Goal: Information Seeking & Learning: Compare options

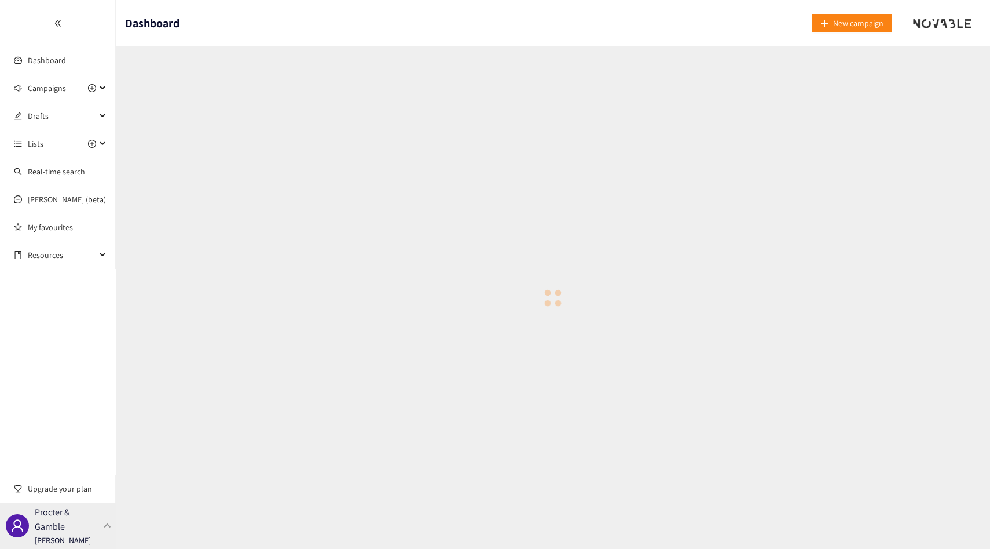
click at [84, 537] on p "[PERSON_NAME]" at bounding box center [63, 539] width 56 height 13
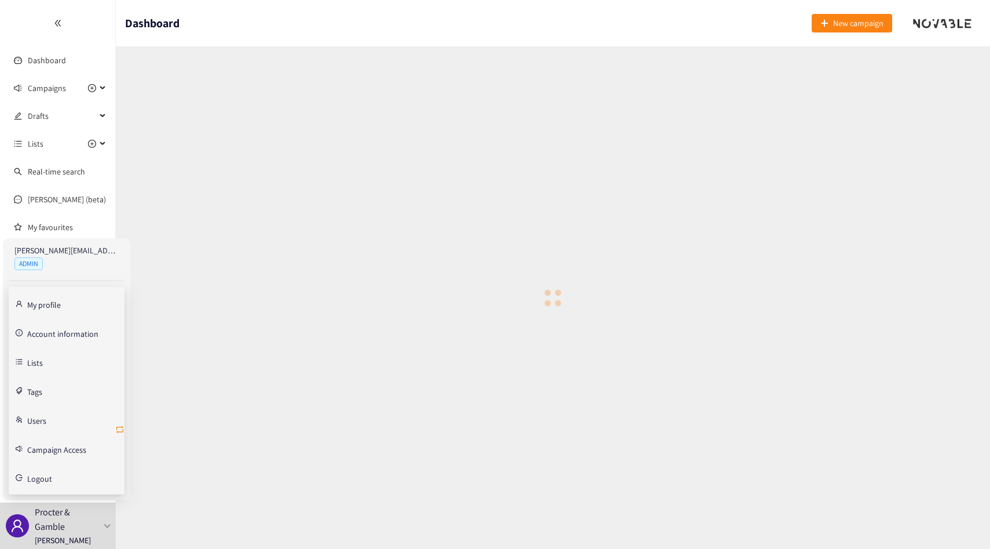
click at [121, 430] on icon "retweet" at bounding box center [119, 429] width 9 height 9
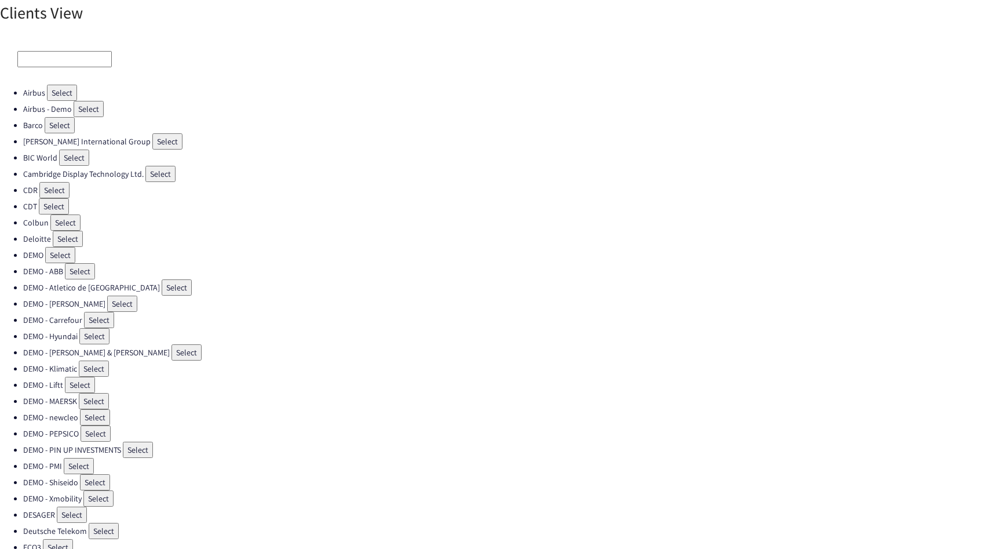
click at [45, 58] on input at bounding box center [64, 59] width 94 height 16
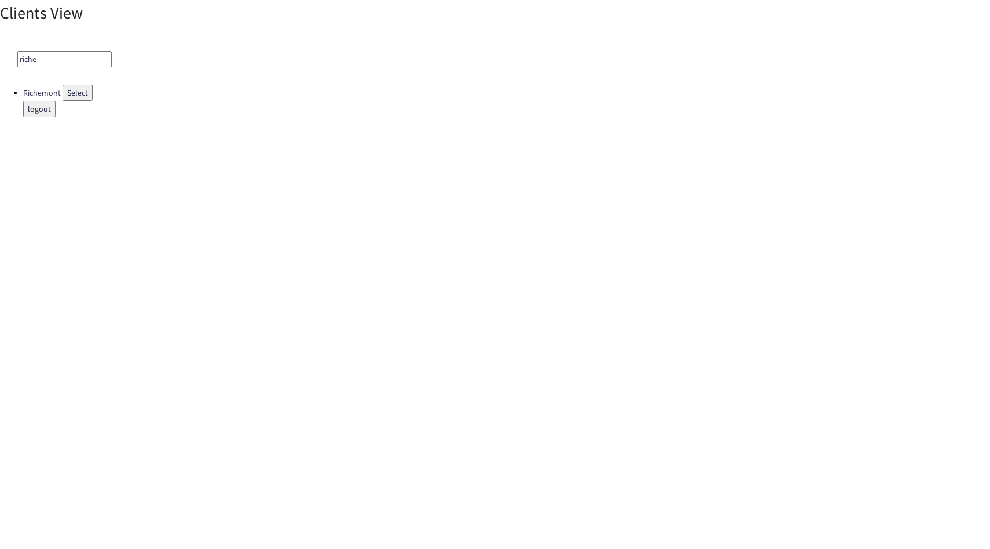
type input "riche"
click at [68, 90] on button "Select" at bounding box center [78, 93] width 30 height 16
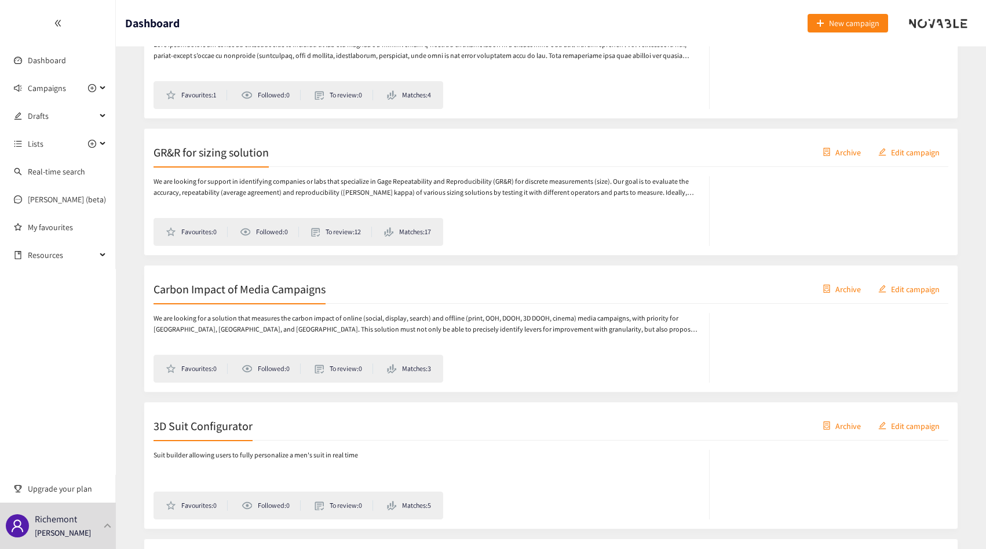
scroll to position [297, 0]
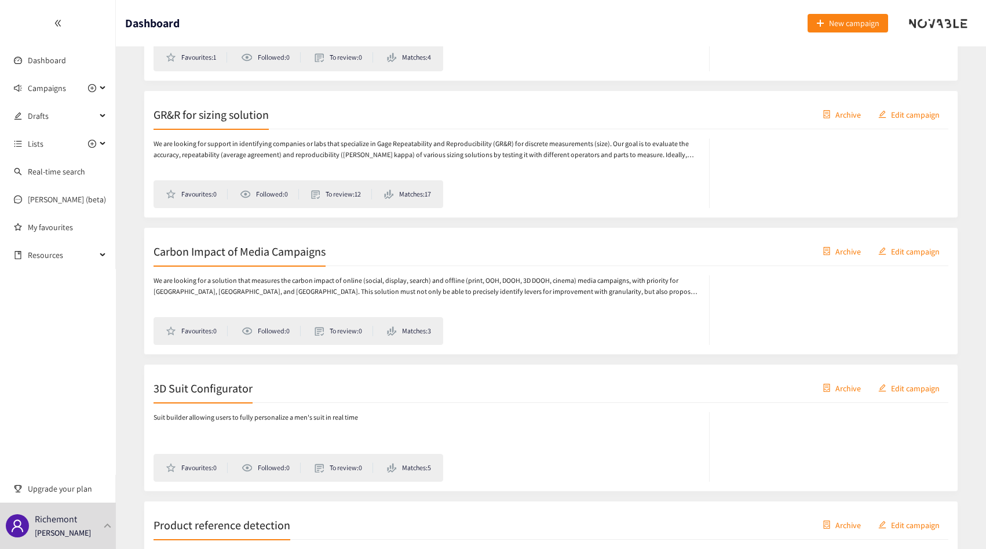
click at [237, 274] on div "We are looking for a solution that measures the carbon impact of online (social…" at bounding box center [550, 305] width 795 height 79
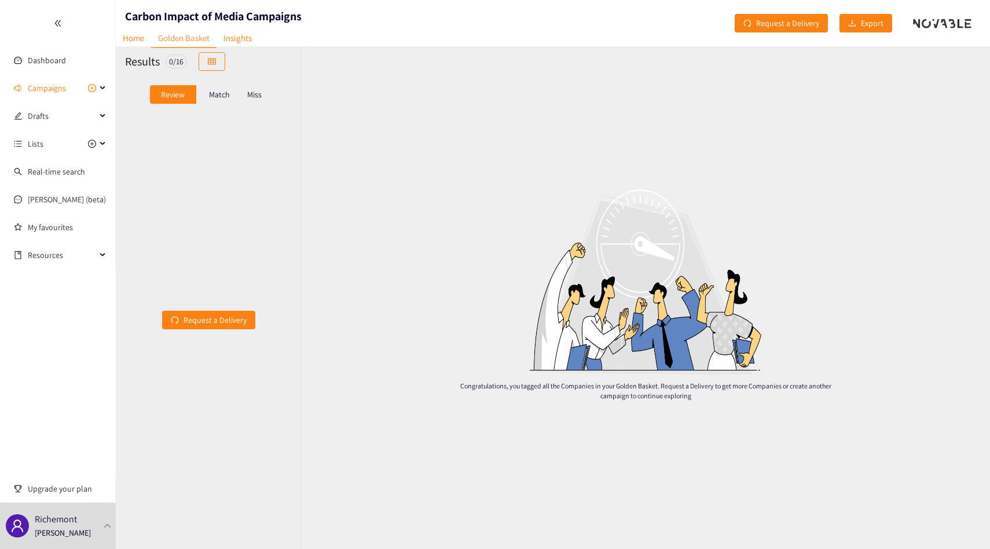
click at [214, 91] on p "Match" at bounding box center [219, 94] width 21 height 9
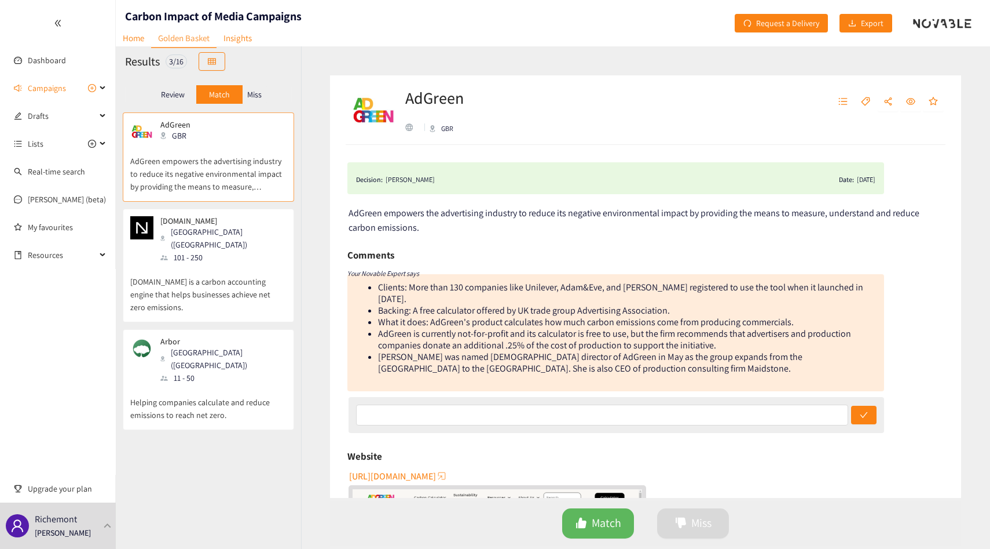
click at [261, 98] on p "Miss" at bounding box center [254, 94] width 14 height 9
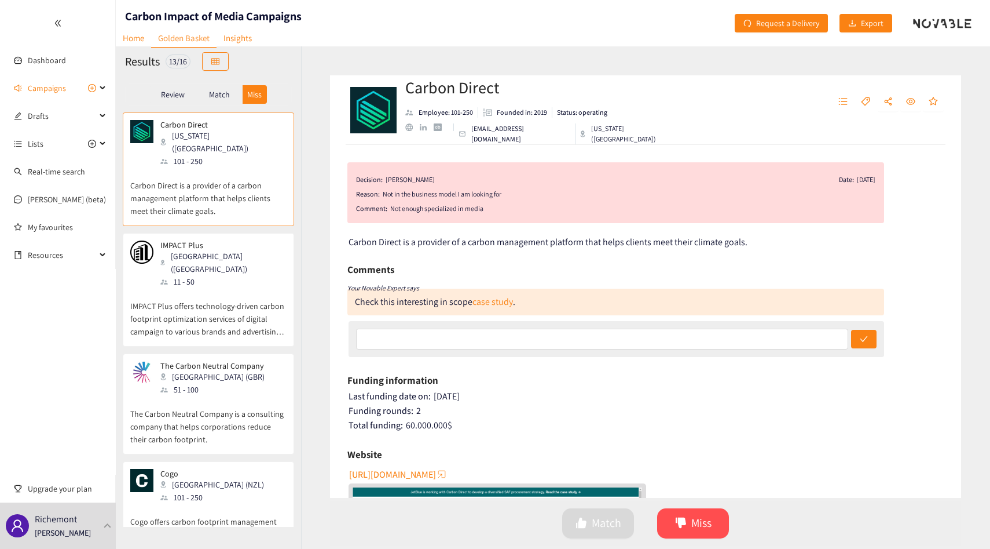
click at [235, 257] on div "IMPACT Plus [GEOGRAPHIC_DATA] ([GEOGRAPHIC_DATA]) 11 - 50" at bounding box center [208, 263] width 156 height 47
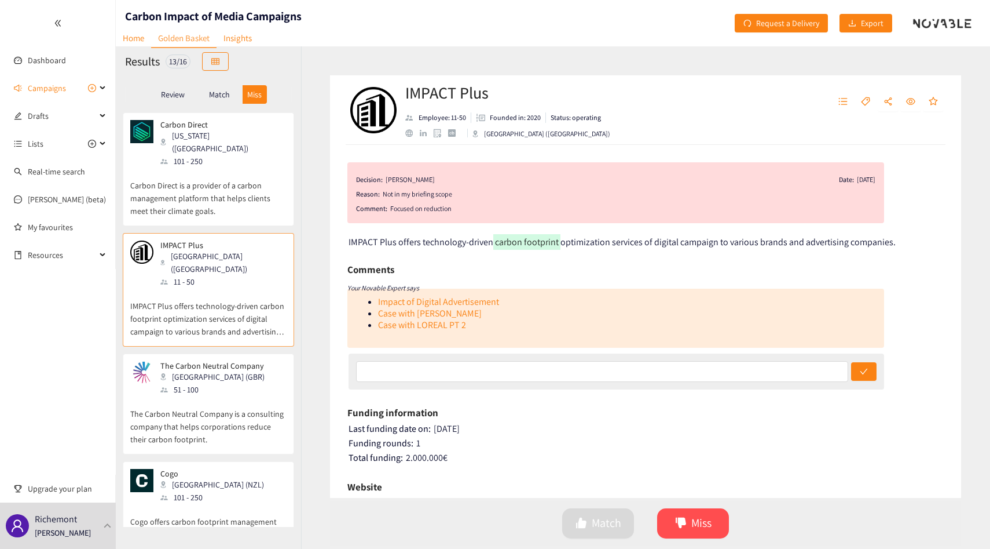
click at [218, 87] on div "Match" at bounding box center [219, 94] width 46 height 19
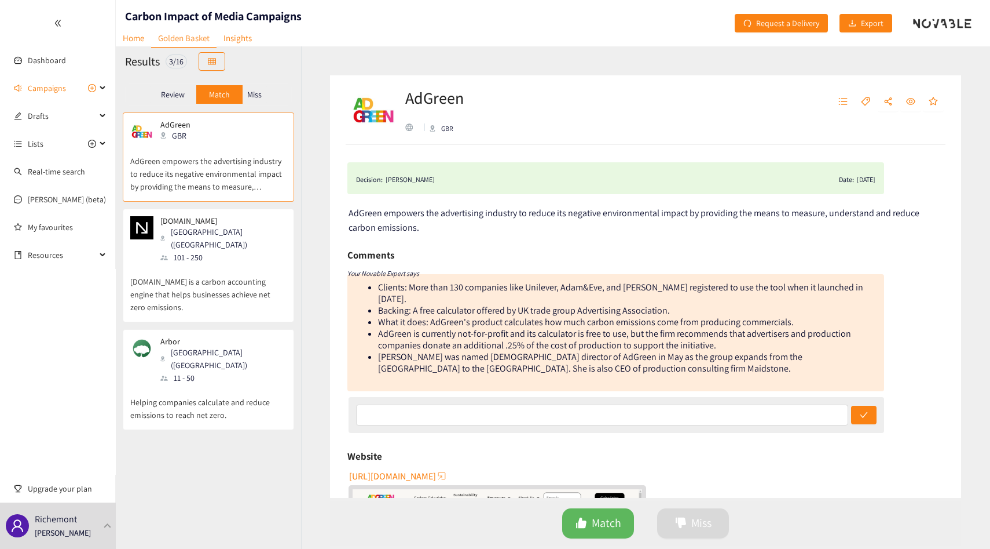
click at [228, 291] on p "[DOMAIN_NAME] is a carbon accounting engine that helps businesses achieve net z…" at bounding box center [208, 289] width 156 height 50
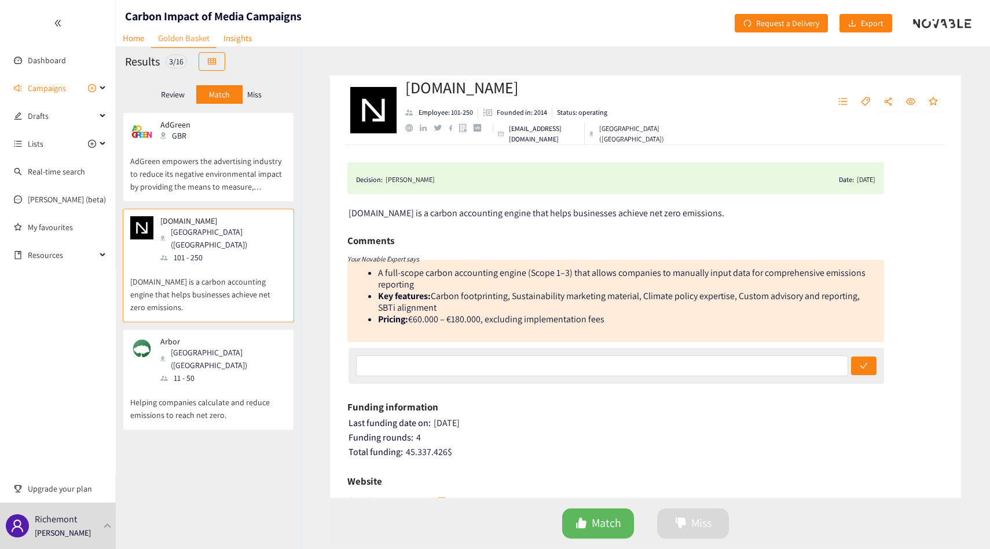
click at [205, 337] on p "Arbor" at bounding box center [219, 341] width 118 height 9
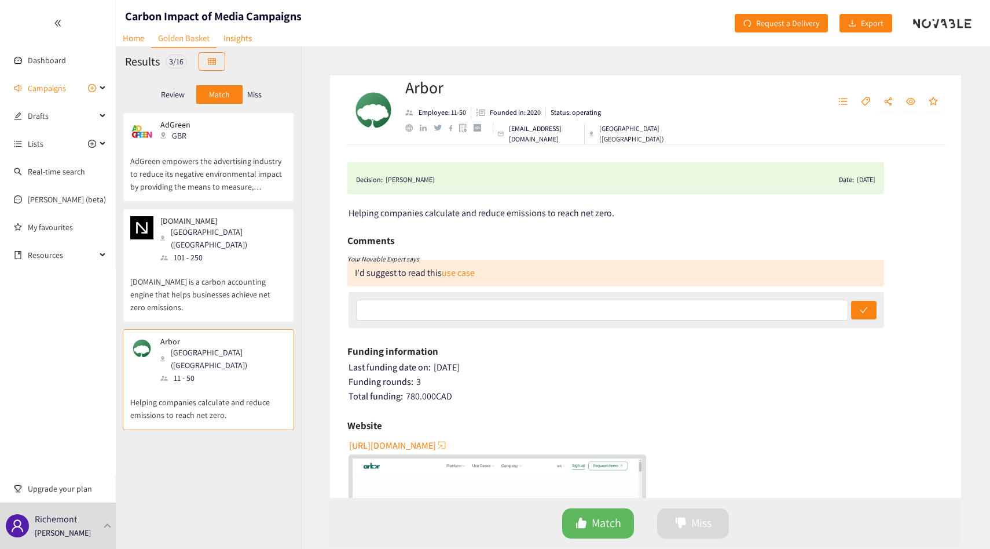
click at [255, 87] on div "Miss" at bounding box center [255, 94] width 24 height 19
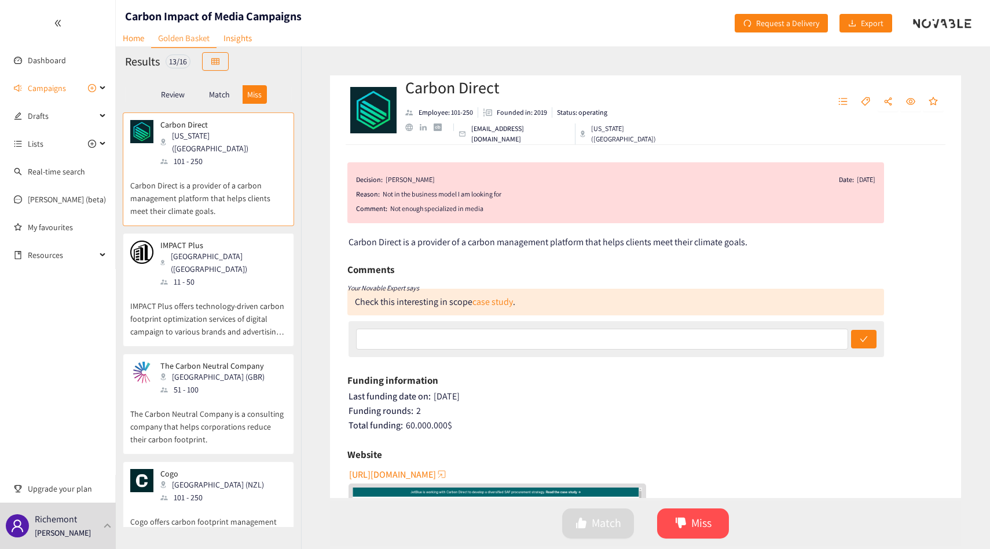
click at [254, 311] on p "IMPACT Plus offers technology-driven carbon footprint optimization services of …" at bounding box center [208, 313] width 156 height 50
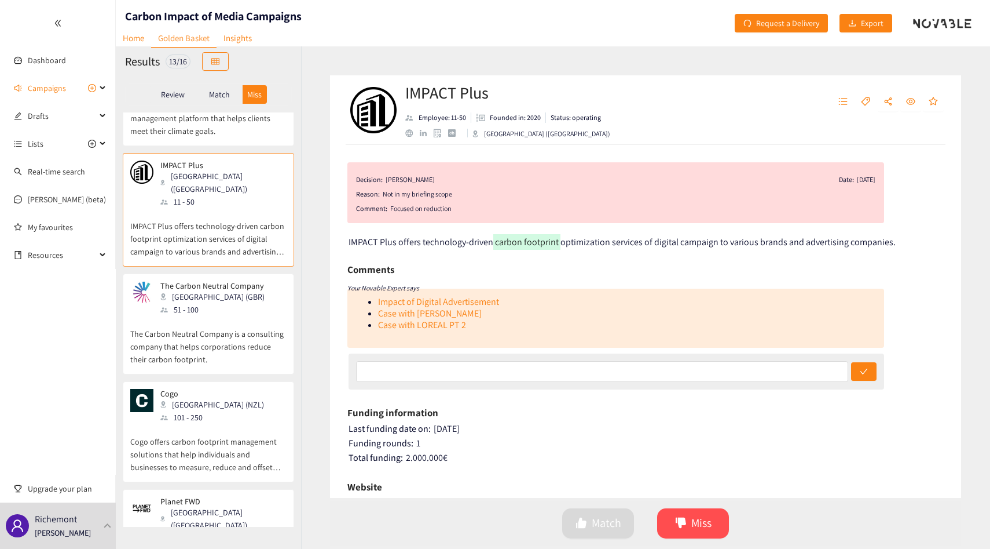
scroll to position [81, 0]
click at [262, 280] on div "The Carbon Neutral Company [GEOGRAPHIC_DATA] (GBR) 51 - 100" at bounding box center [208, 297] width 156 height 35
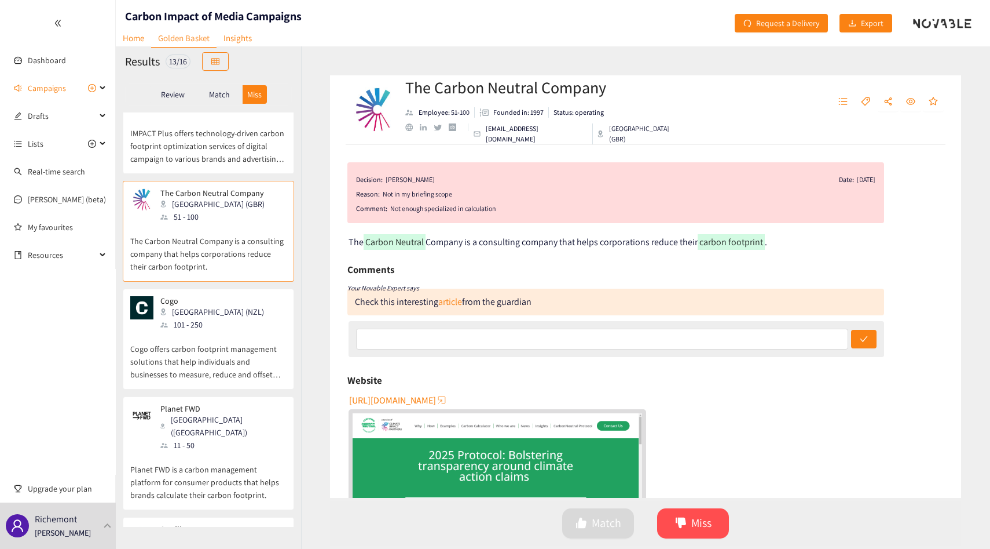
scroll to position [207, 0]
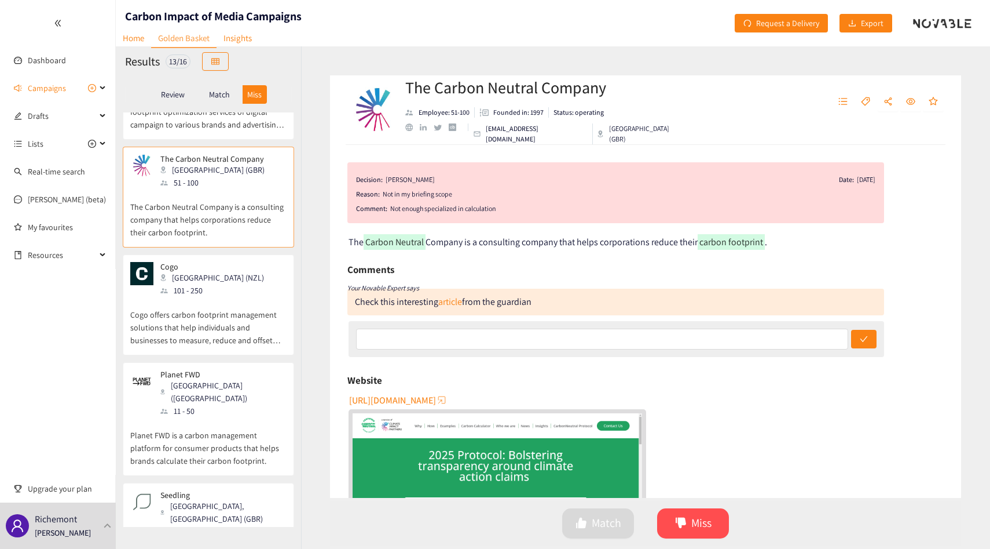
click at [262, 265] on div "Cogo Wellington (NZL) 101 - 250" at bounding box center [208, 279] width 156 height 35
